Goal: Task Accomplishment & Management: Use online tool/utility

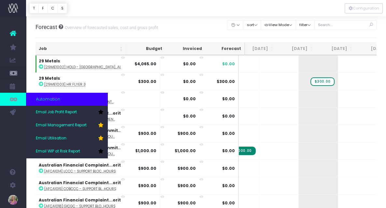
scroll to position [0, 63]
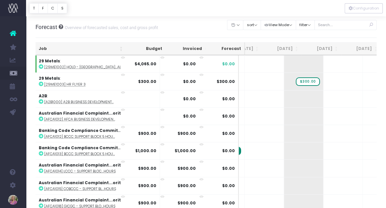
click at [259, 35] on div "Clear Filters Hide [DATE] [DATE] [DATE] [DATE] [DATE] [DATE] [DATE] [DATE] [DAT…" at bounding box center [302, 27] width 149 height 18
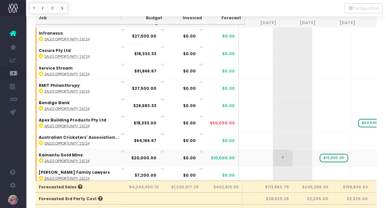
scroll to position [0, 74]
drag, startPoint x: 292, startPoint y: 185, endPoint x: 271, endPoint y: 185, distance: 21.5
click at [270, 186] on th "$113,660.75" at bounding box center [272, 186] width 39 height 12
copy th "113,660.75"
click at [54, 73] on span "Email Utilisation" at bounding box center [45, 72] width 19 height 11
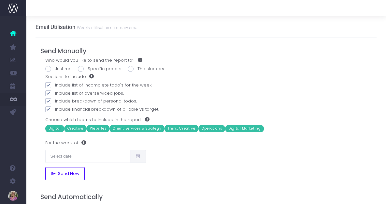
click at [48, 68] on span at bounding box center [48, 69] width 6 height 6
click at [55, 68] on input "Just me" at bounding box center [57, 68] width 4 height 4
radio input "true"
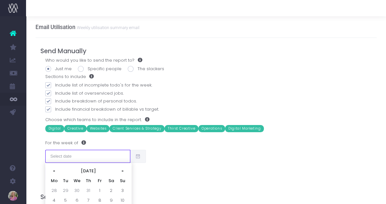
click at [82, 158] on input "text" at bounding box center [87, 156] width 85 height 13
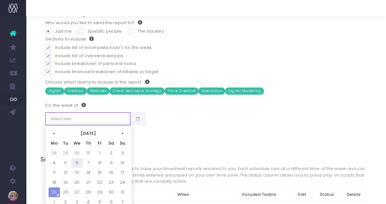
scroll to position [39, 0]
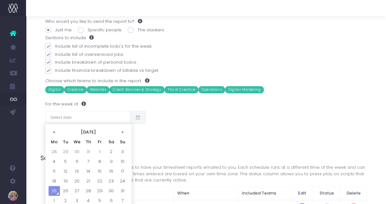
click at [53, 179] on td "18" at bounding box center [54, 181] width 11 height 10
type input "18/08/2025"
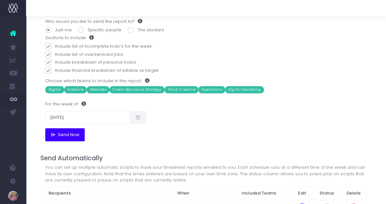
click at [64, 134] on span "Send Now" at bounding box center [68, 134] width 24 height 5
click at [60, 133] on span "Send Now" at bounding box center [68, 134] width 24 height 5
